Goal: Task Accomplishment & Management: Manage account settings

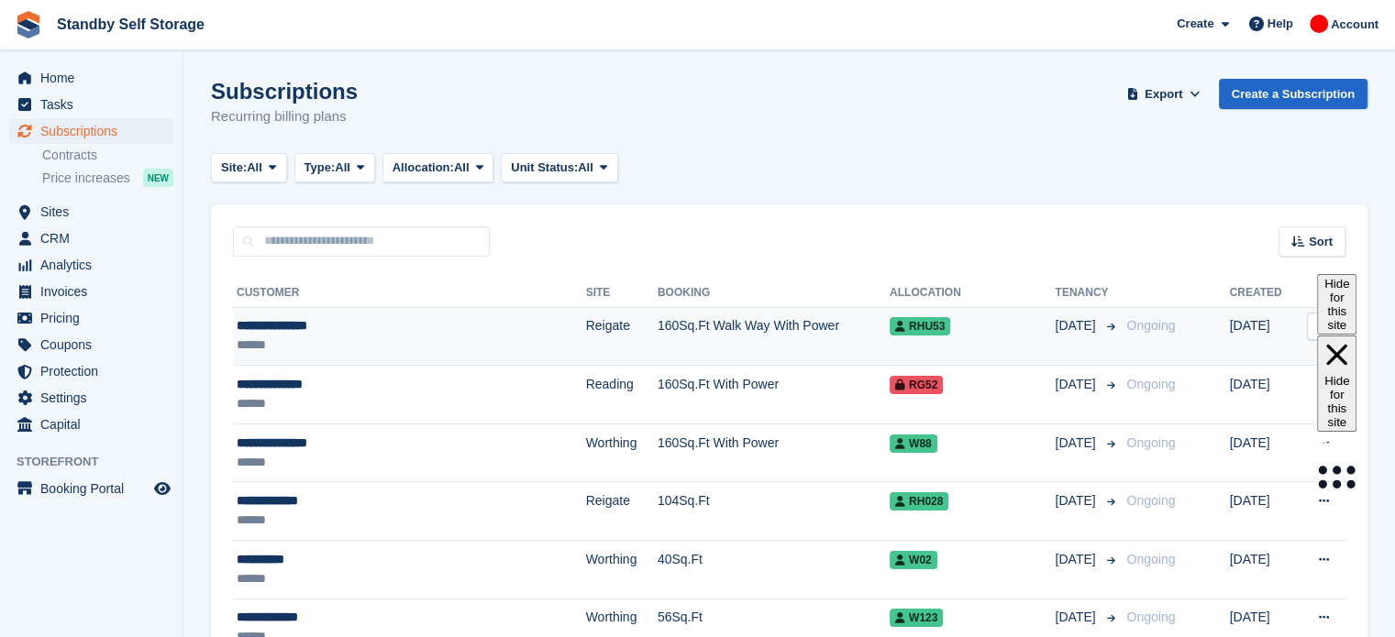
click at [505, 340] on div "******" at bounding box center [373, 345] width 272 height 19
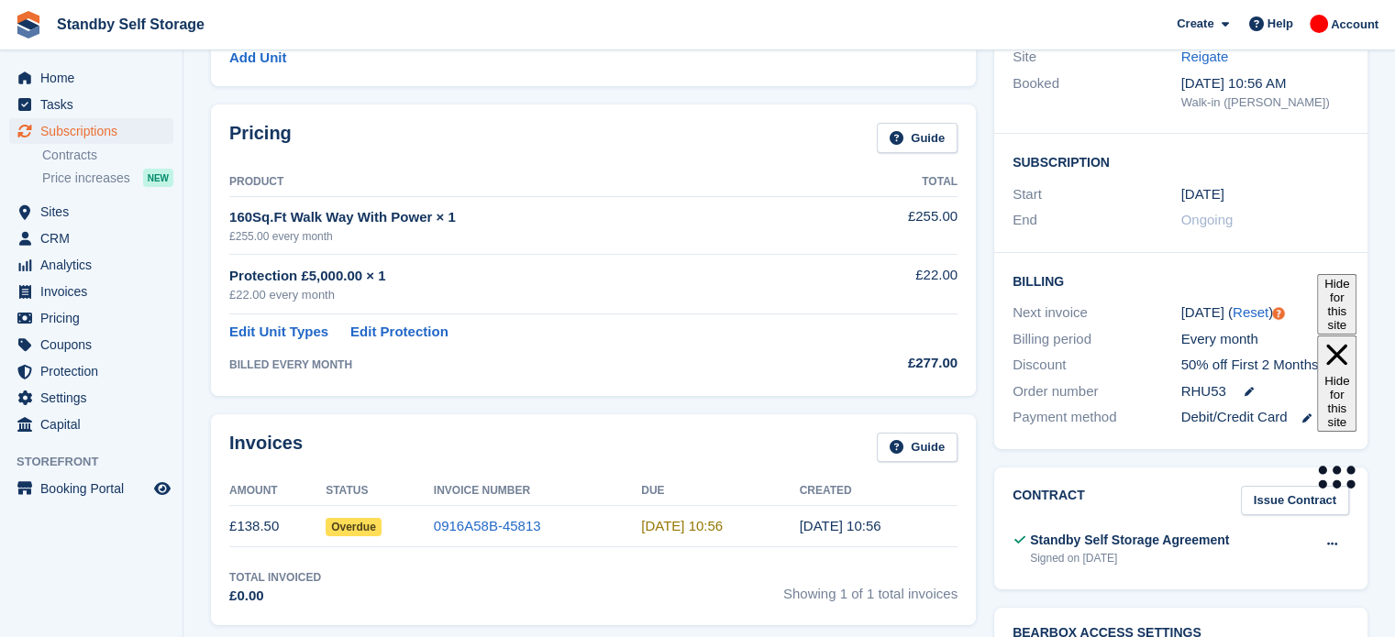
scroll to position [269, 0]
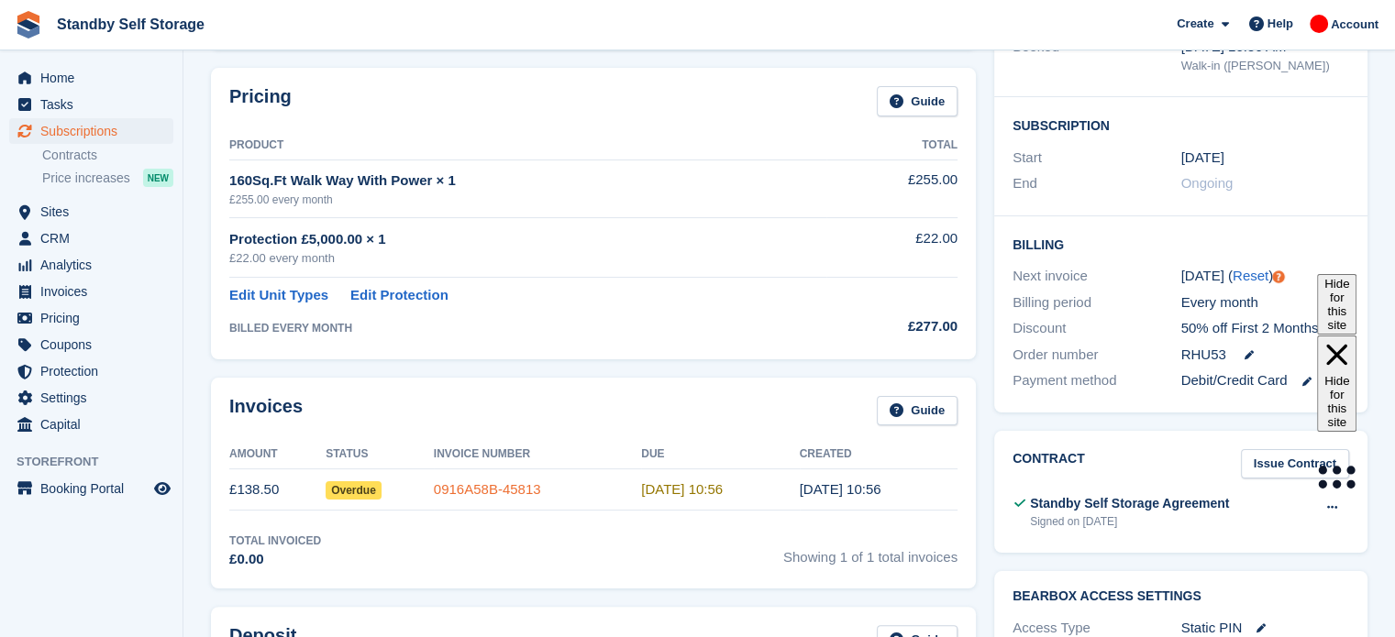
click at [472, 490] on link "0916A58B-45813" at bounding box center [487, 489] width 107 height 16
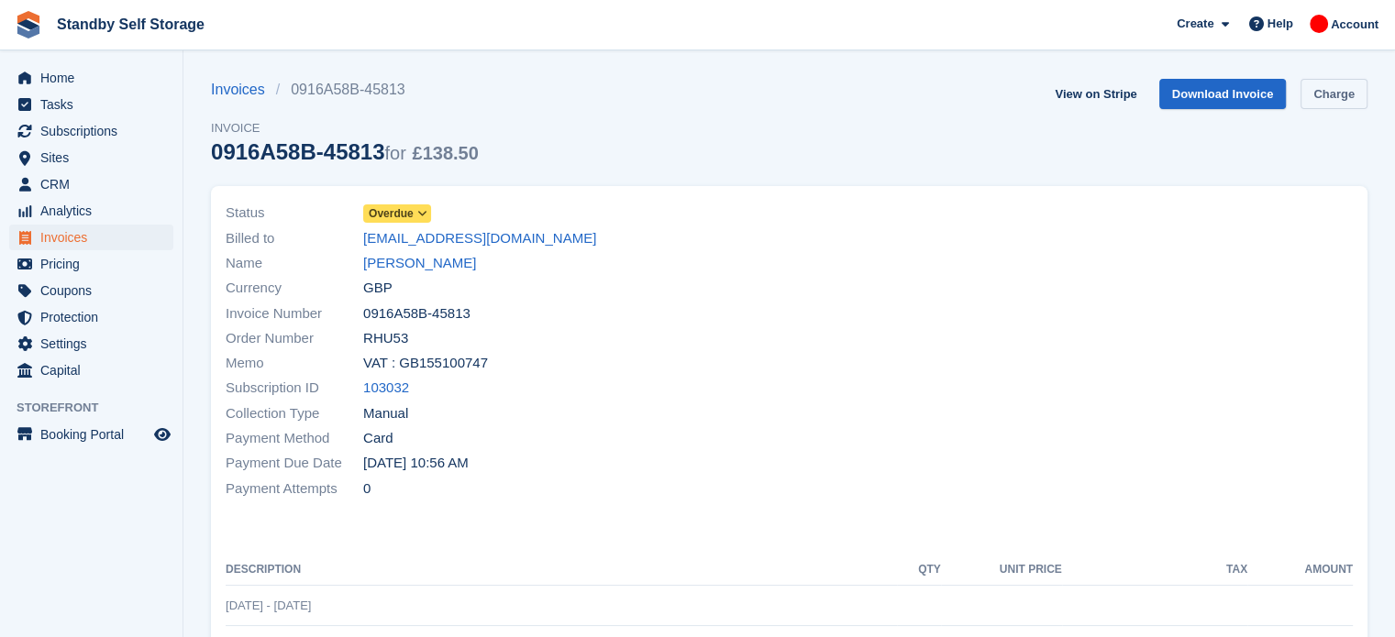
click at [1341, 87] on link "Charge" at bounding box center [1333, 94] width 67 height 30
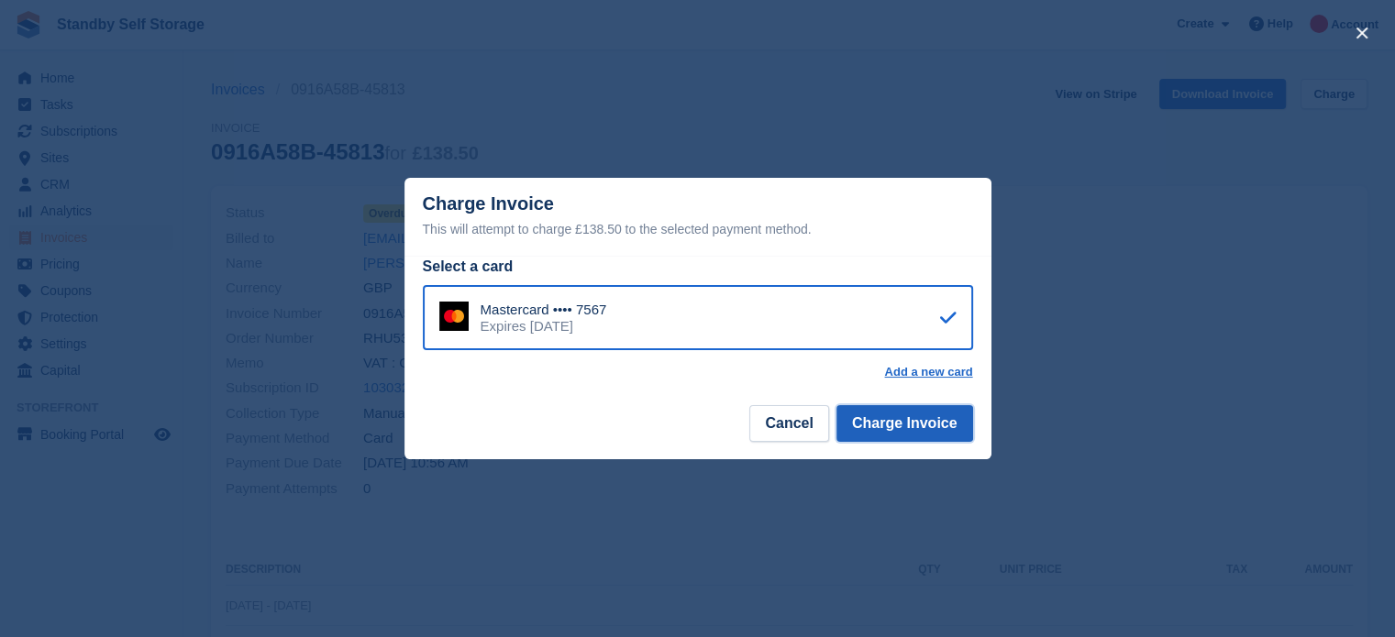
click at [883, 426] on button "Charge Invoice" at bounding box center [904, 423] width 137 height 37
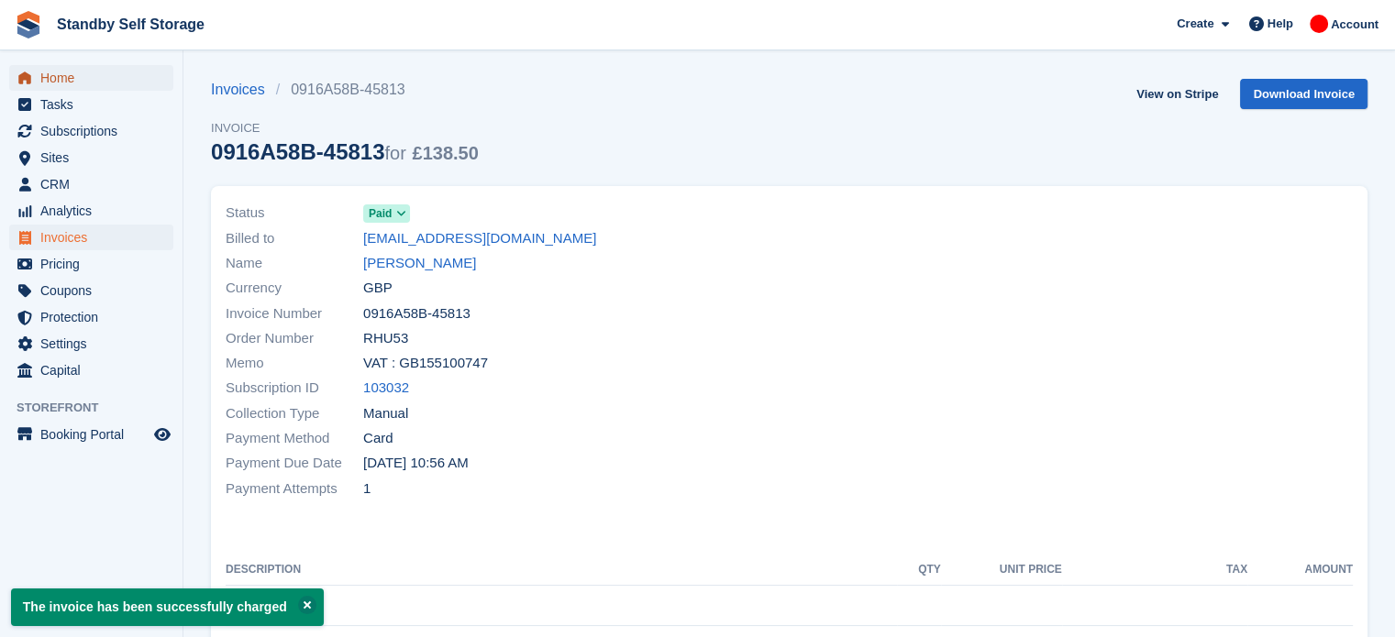
click at [69, 73] on span "Home" at bounding box center [95, 78] width 110 height 26
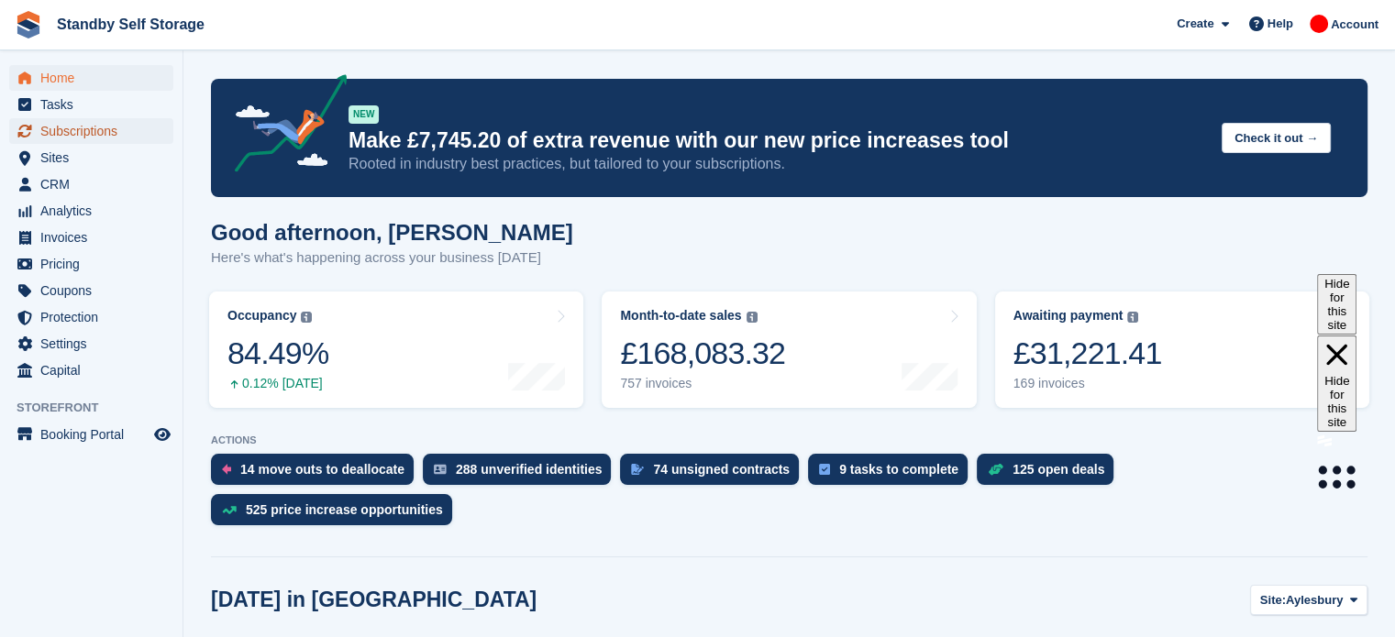
click at [86, 127] on span "Subscriptions" at bounding box center [95, 131] width 110 height 26
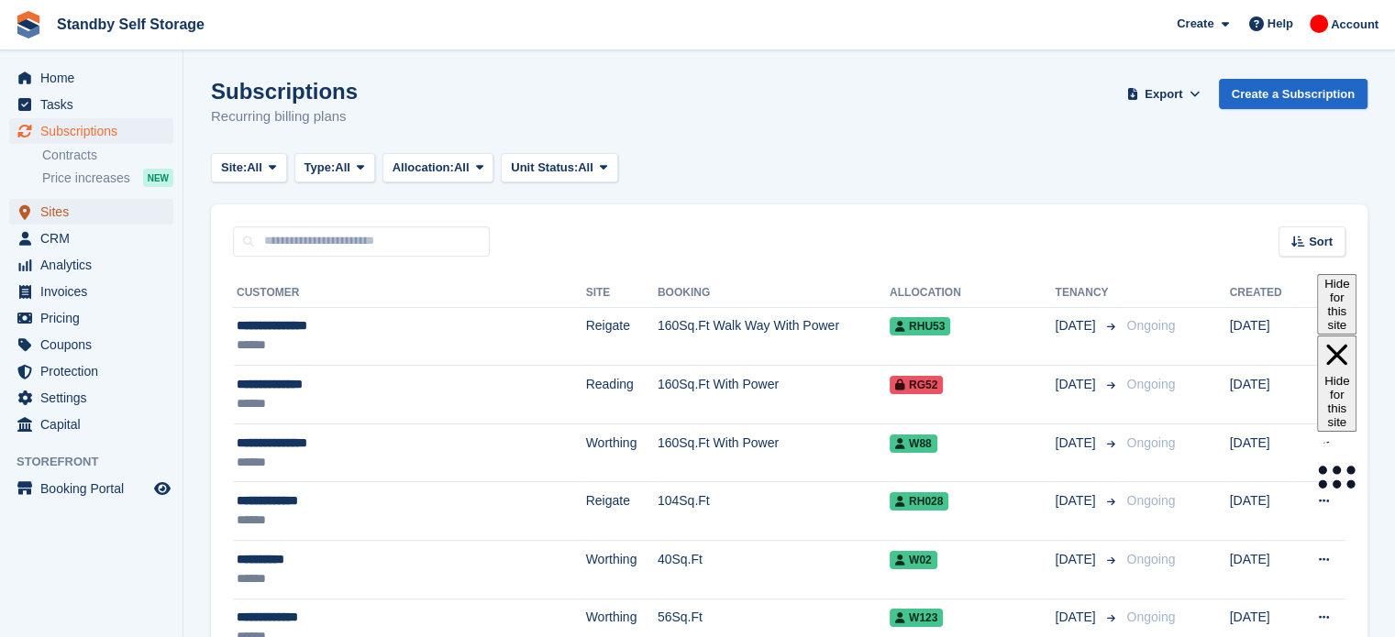
click at [99, 209] on span "Sites" at bounding box center [95, 212] width 110 height 26
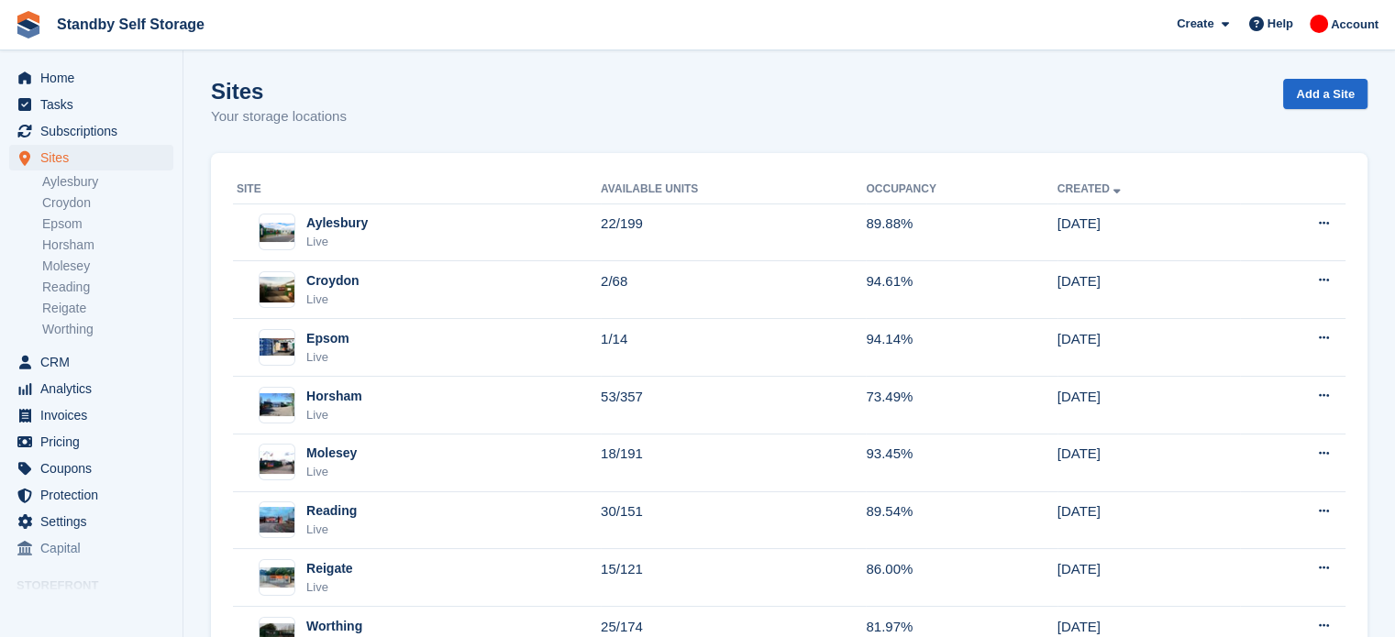
scroll to position [78, 0]
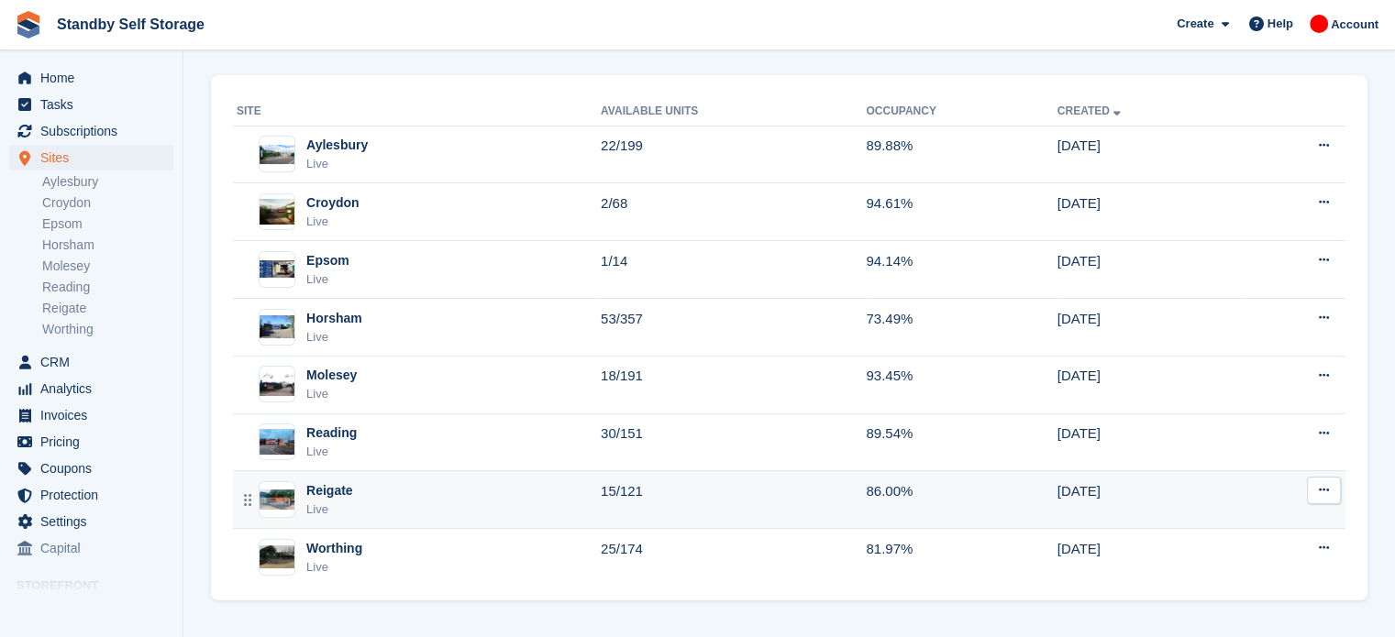
click at [587, 488] on div "Reigate Live" at bounding box center [419, 500] width 364 height 38
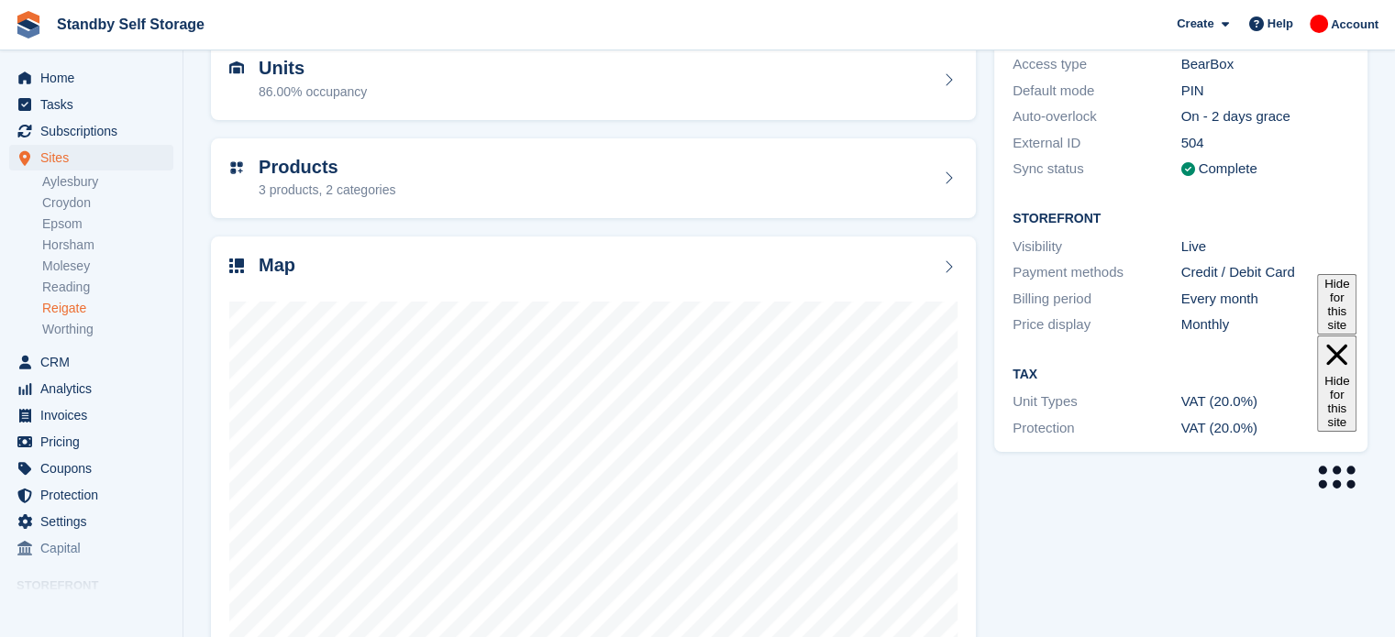
scroll to position [242, 0]
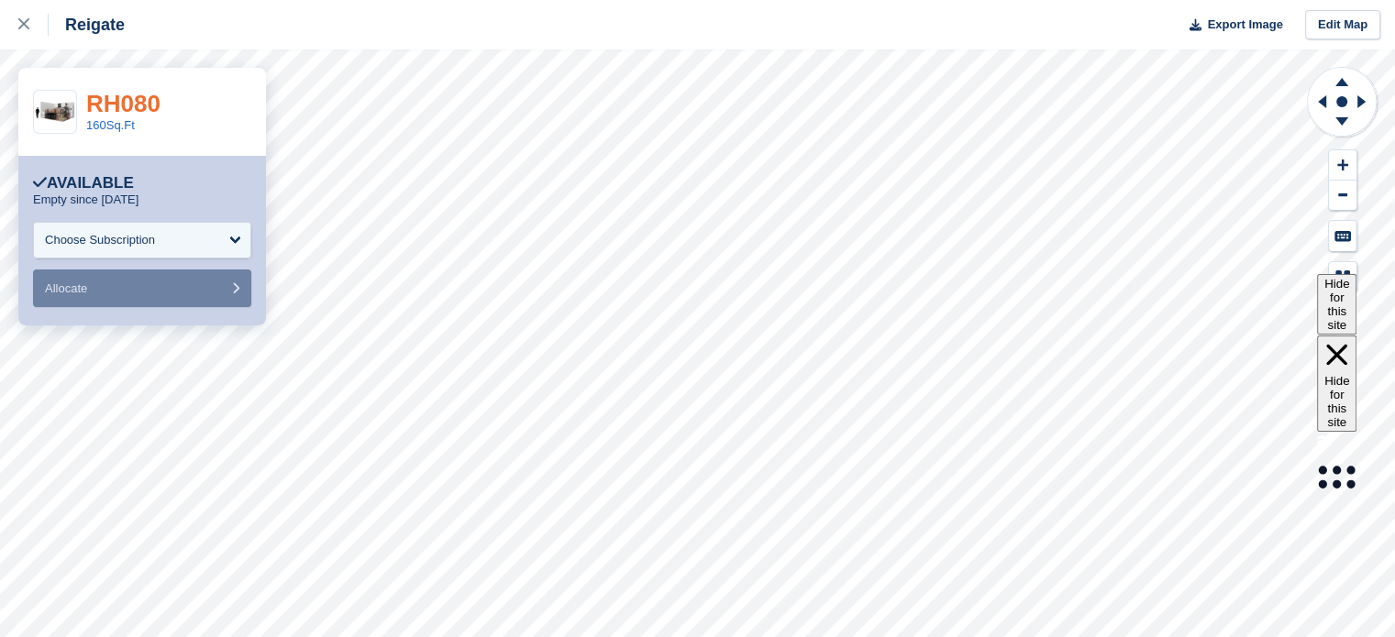
click at [138, 109] on link "RH080" at bounding box center [123, 104] width 74 height 28
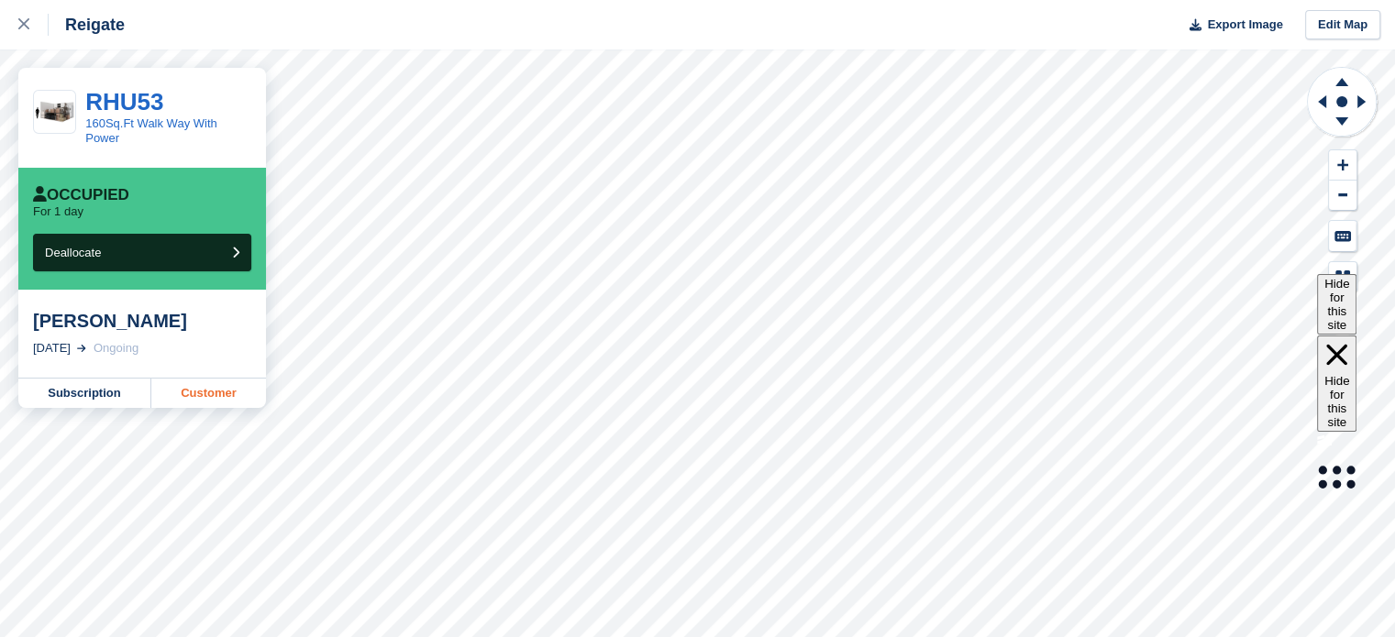
click at [195, 384] on link "Customer" at bounding box center [208, 393] width 115 height 29
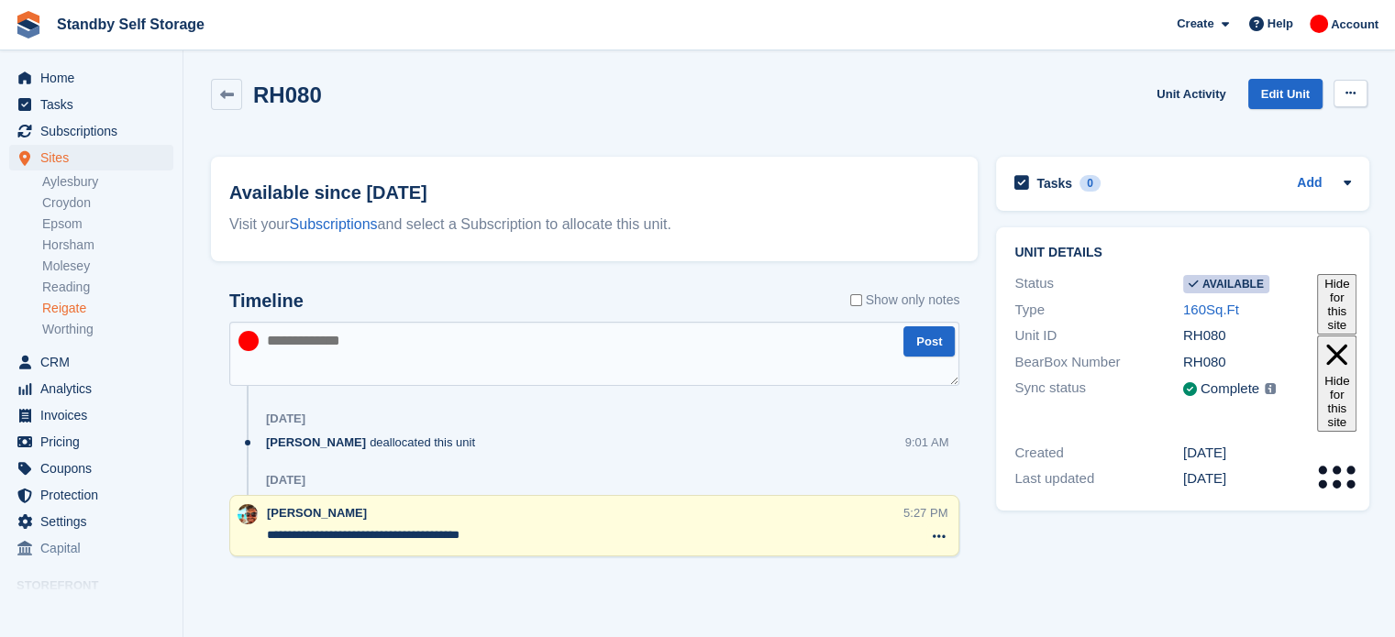
click at [1353, 97] on icon at bounding box center [1350, 93] width 10 height 12
click at [1269, 130] on p "Make unavailable" at bounding box center [1279, 129] width 160 height 24
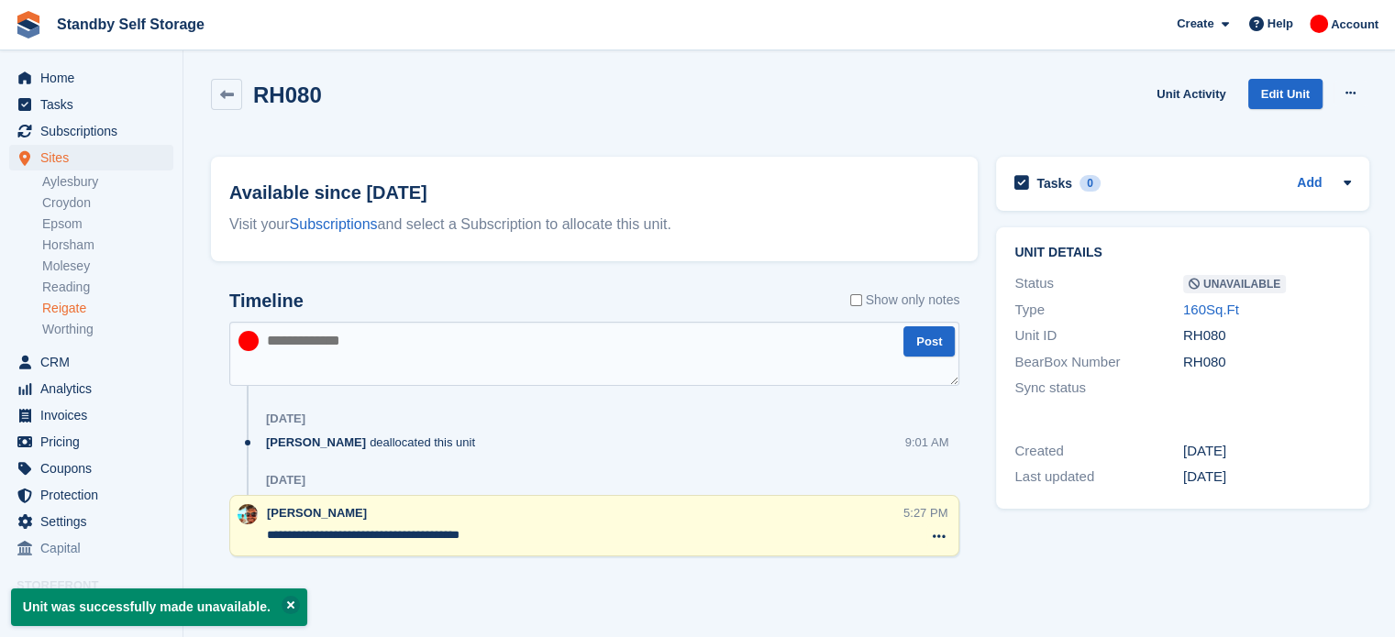
click at [572, 362] on textarea at bounding box center [594, 354] width 730 height 64
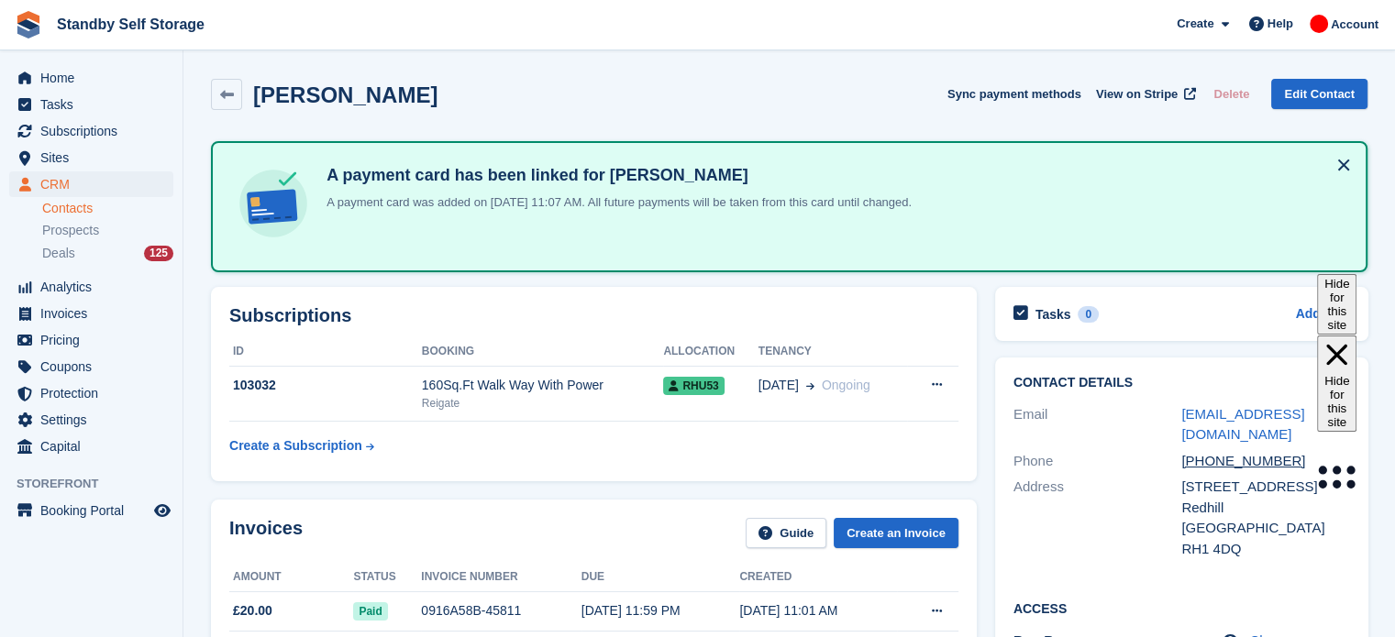
drag, startPoint x: 418, startPoint y: 98, endPoint x: 255, endPoint y: 91, distance: 163.4
click at [255, 91] on div "Peter Goldsmith Sync payment methods View on Stripe Delete Edit Contact" at bounding box center [789, 94] width 1156 height 31
copy h2 "Peter Goldsmith"
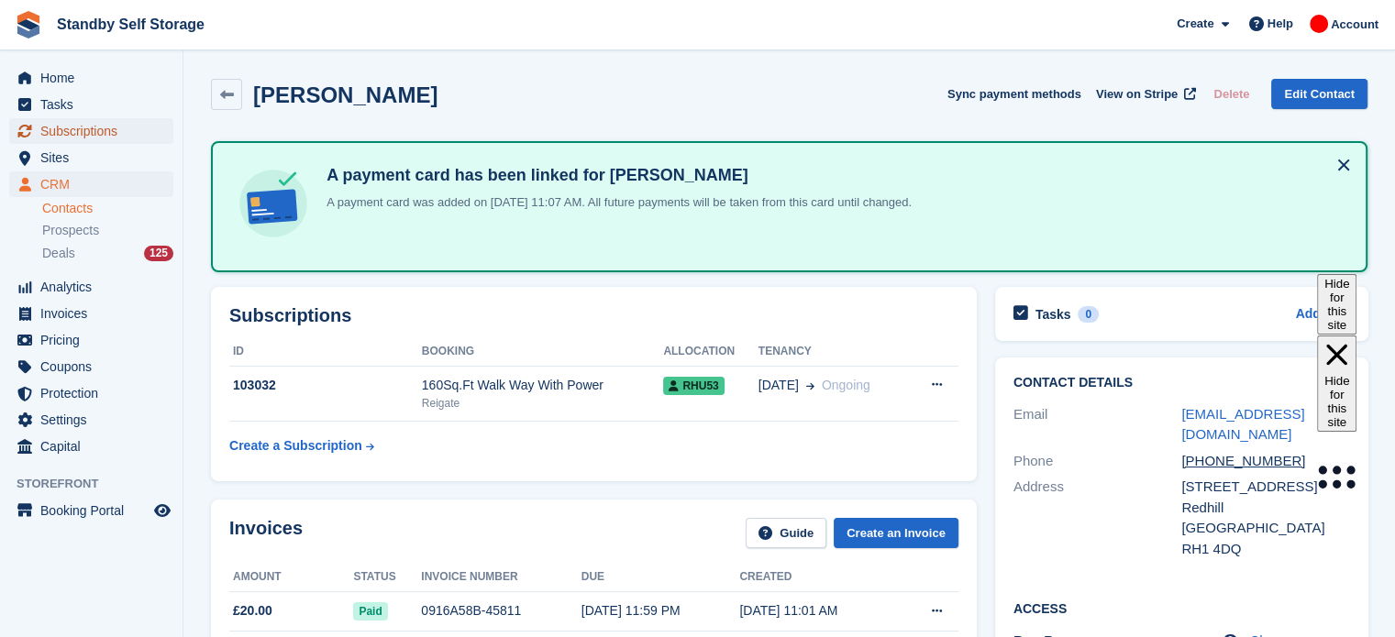
click at [100, 142] on span "Subscriptions" at bounding box center [95, 131] width 110 height 26
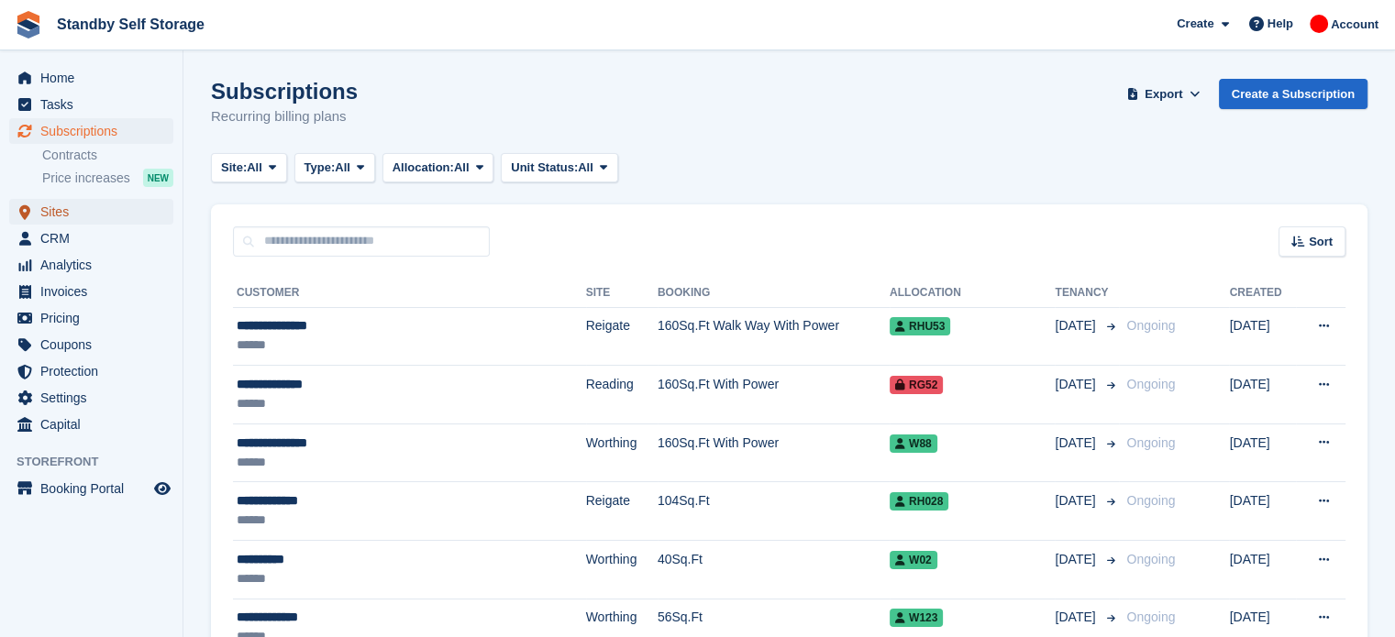
click at [59, 224] on span "Sites" at bounding box center [95, 212] width 110 height 26
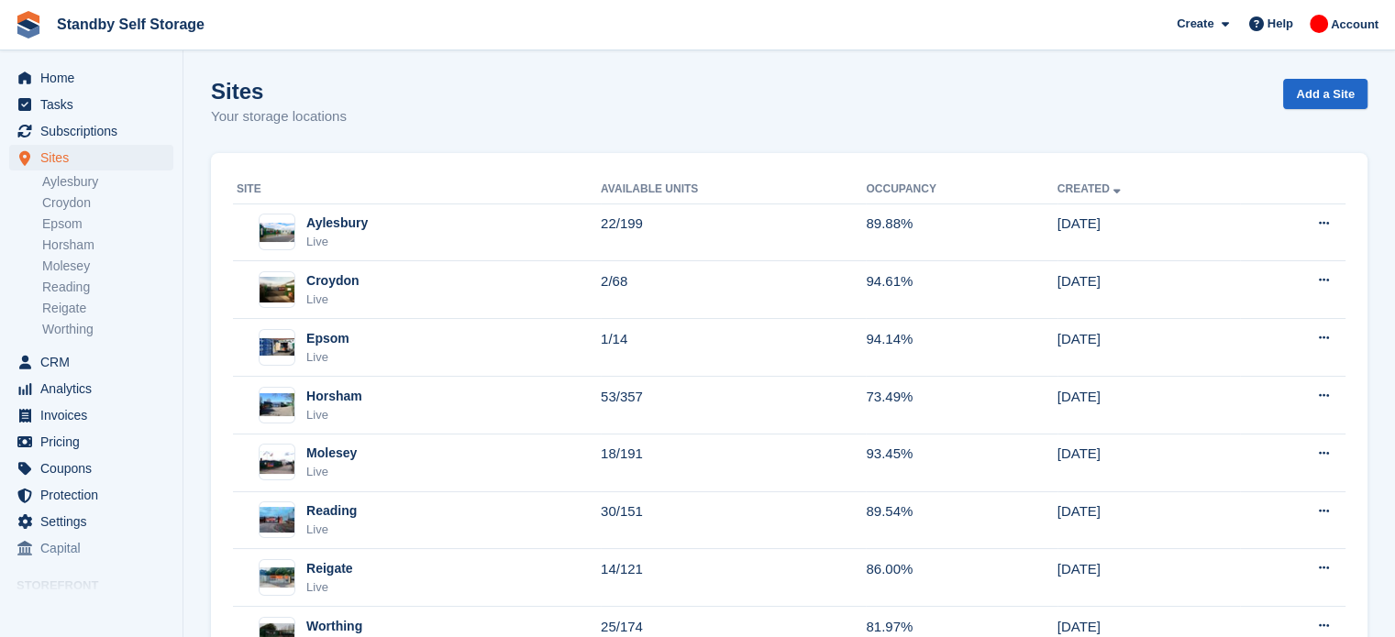
scroll to position [78, 0]
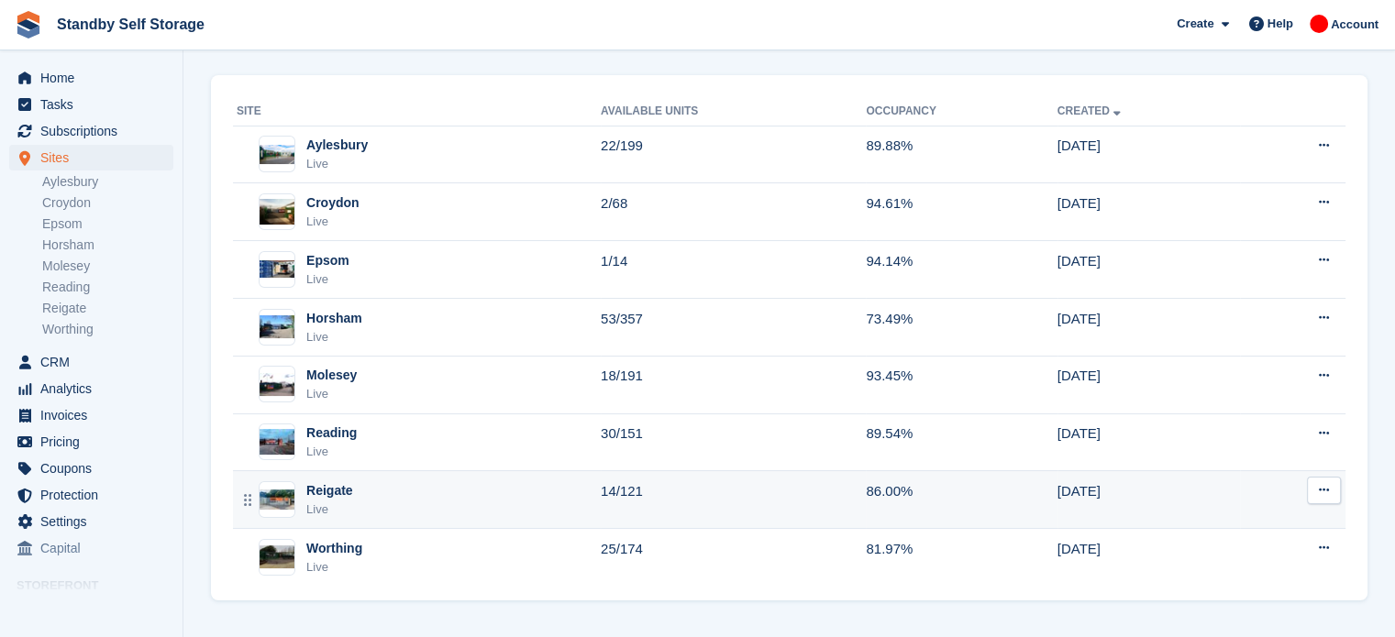
click at [719, 501] on td "14/121" at bounding box center [733, 500] width 265 height 58
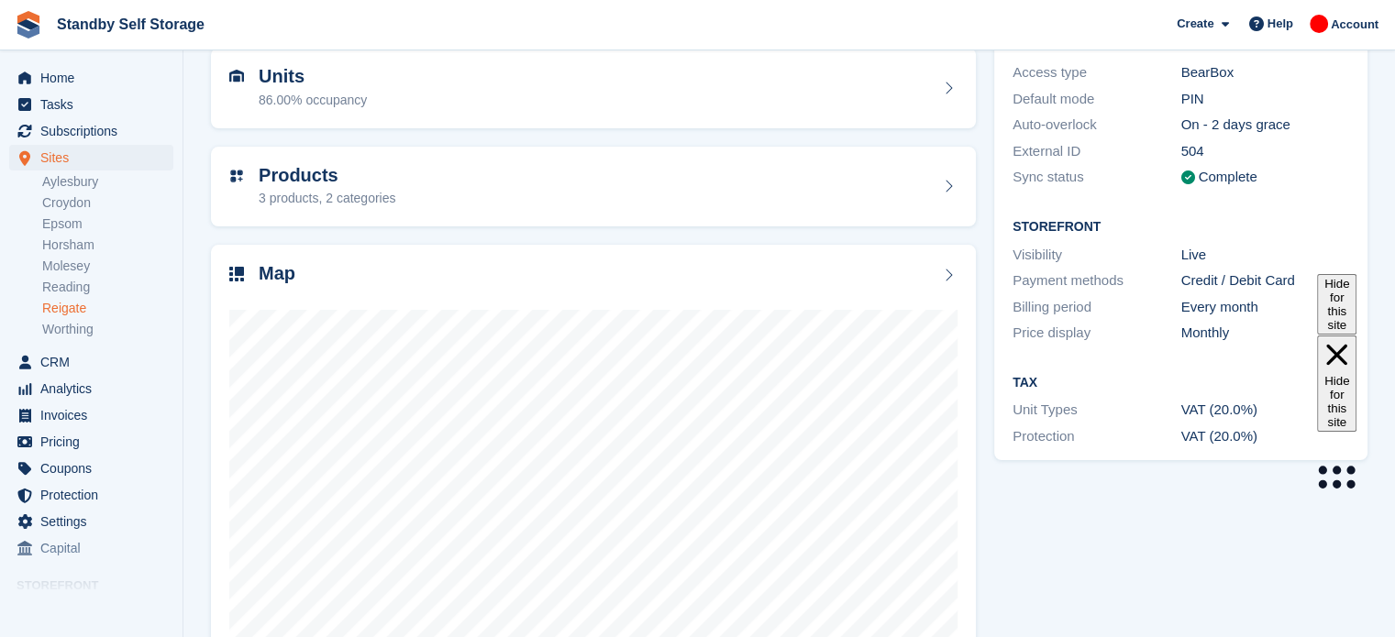
scroll to position [194, 0]
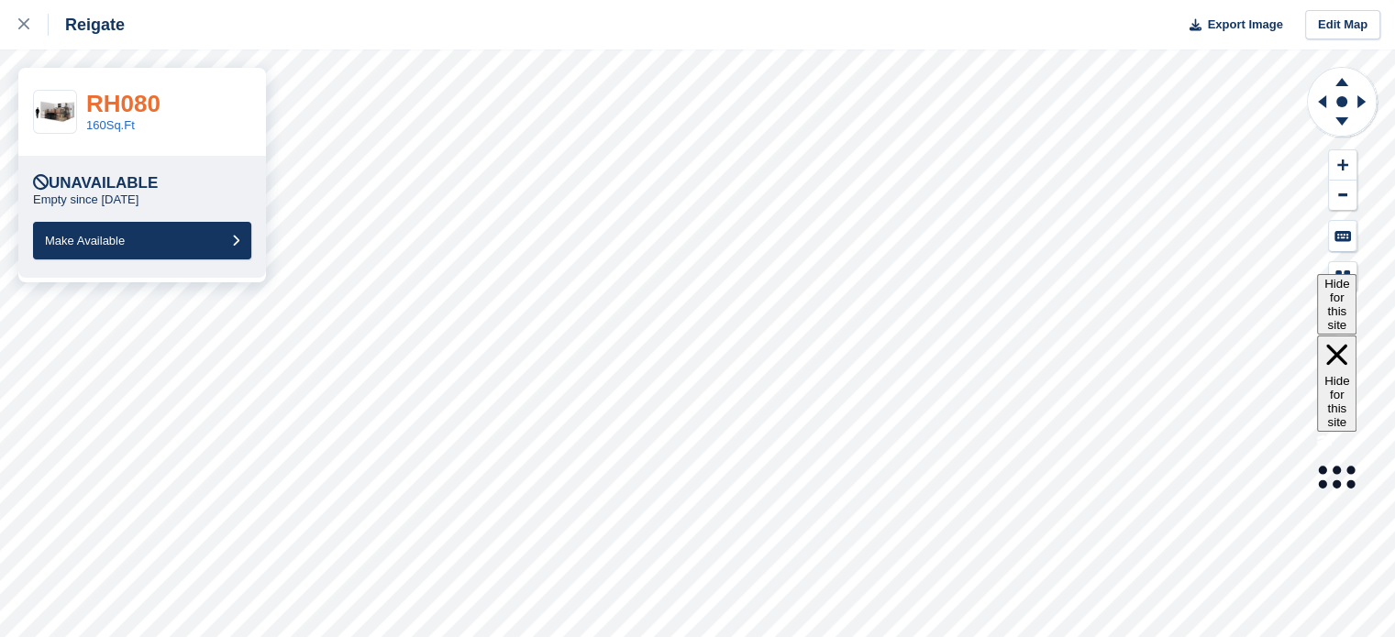
click at [125, 90] on link "RH080" at bounding box center [123, 104] width 74 height 28
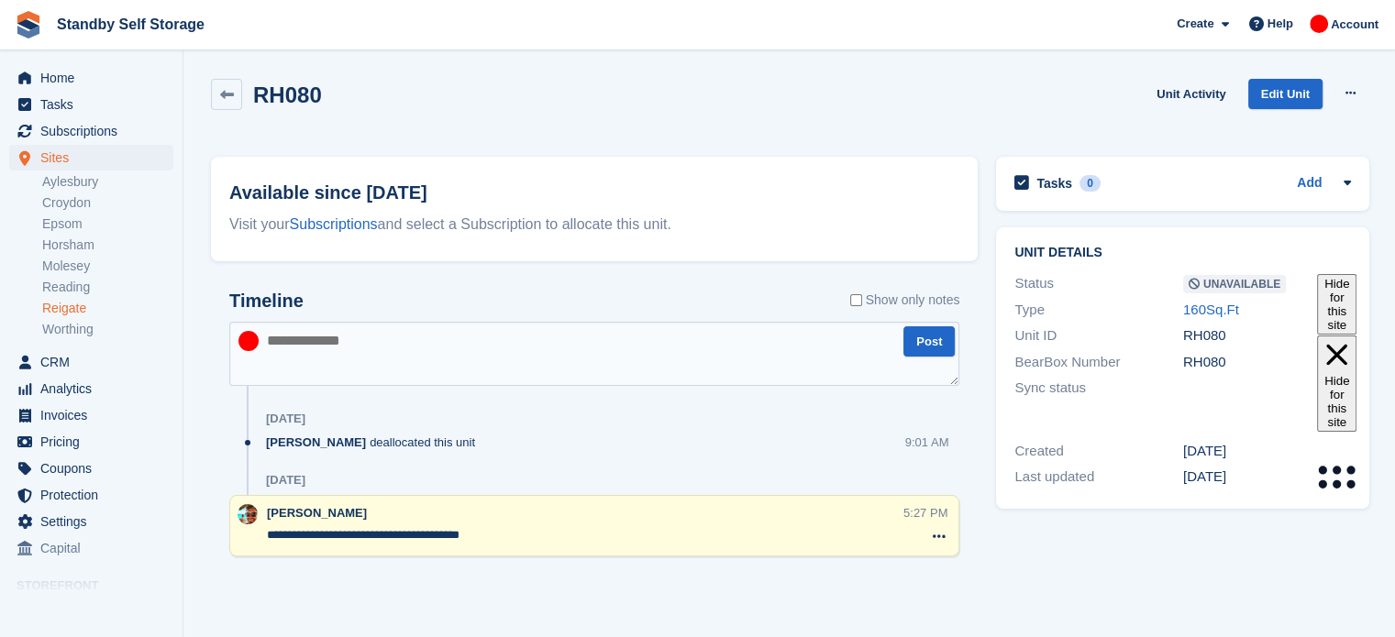
click at [523, 357] on textarea at bounding box center [594, 354] width 730 height 64
paste textarea "**********"
type textarea "**********"
